Goal: Register for event/course

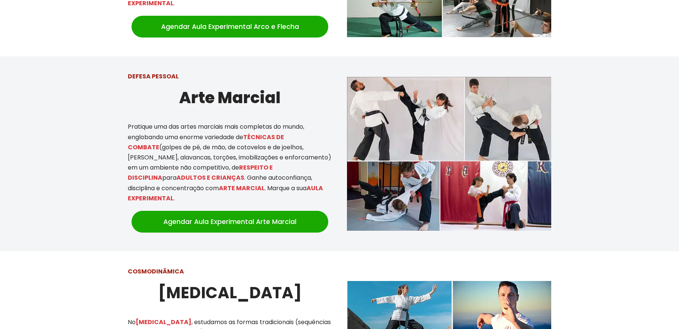
scroll to position [562, 0]
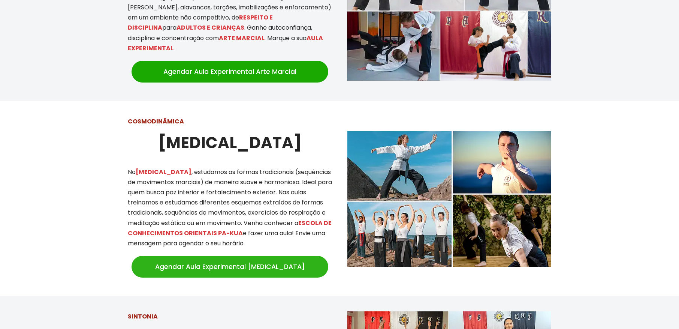
click at [241, 255] on link "Agendar Aula Experimental Tai Chi" at bounding box center [229, 266] width 197 height 22
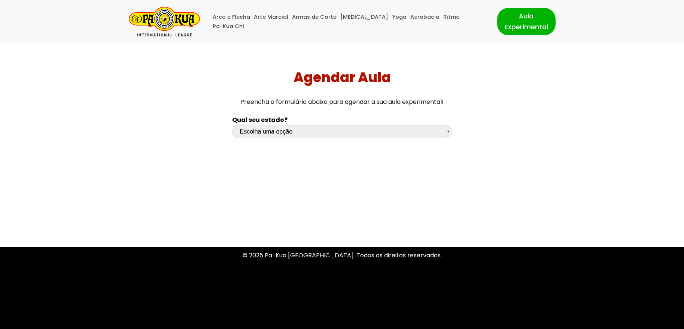
click at [285, 131] on select "Escolha uma opção [GEOGRAPHIC_DATA] [GEOGRAPHIC_DATA] [GEOGRAPHIC_DATA] [GEOGRA…" at bounding box center [342, 131] width 220 height 13
select select "sp"
click at [232, 125] on select "Escolha uma opção [GEOGRAPHIC_DATA] [GEOGRAPHIC_DATA] [GEOGRAPHIC_DATA] [GEOGRA…" at bounding box center [342, 131] width 220 height 13
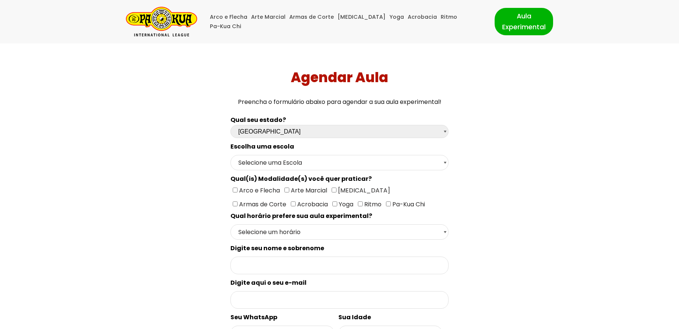
click at [334, 189] on input"] "[MEDICAL_DATA]" at bounding box center [334, 189] width 5 height 5
checkbox input"] "true"
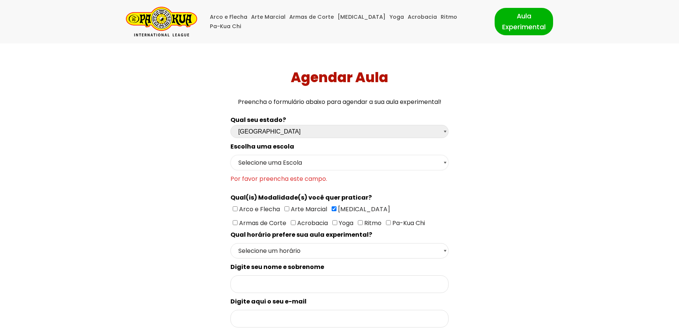
click at [350, 166] on select "Selecione uma Escola [GEOGRAPHIC_DATA] - Escola [GEOGRAPHIC_DATA] - [GEOGRAPHIC…" at bounding box center [339, 162] width 218 height 15
select select "São Paulo - Escola [PERSON_NAME]"
click at [230, 155] on select "Selecione uma Escola [GEOGRAPHIC_DATA] - Escola [GEOGRAPHIC_DATA] - [GEOGRAPHIC…" at bounding box center [339, 162] width 218 height 15
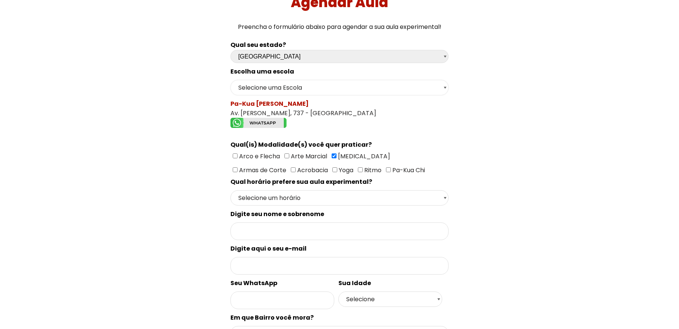
scroll to position [112, 0]
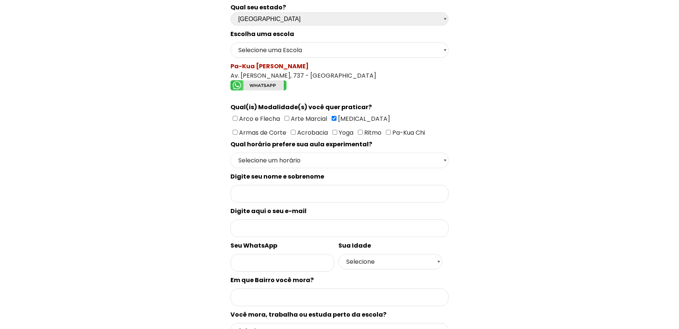
click at [432, 162] on select "Selecione um horário Manhã Tarde Noite" at bounding box center [339, 159] width 218 height 15
select select "Noite"
click at [230, 152] on select "Selecione um horário Manhã Tarde Noite" at bounding box center [339, 159] width 218 height 15
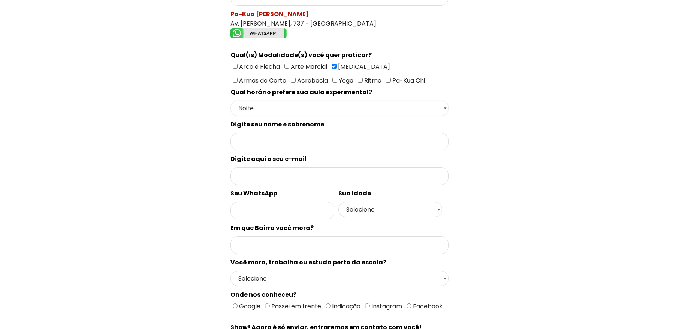
scroll to position [0, 0]
